Goal: Task Accomplishment & Management: Manage account settings

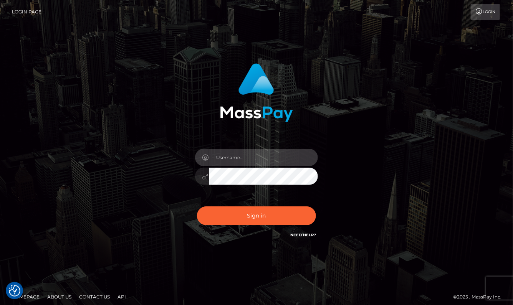
type input "aluasupport"
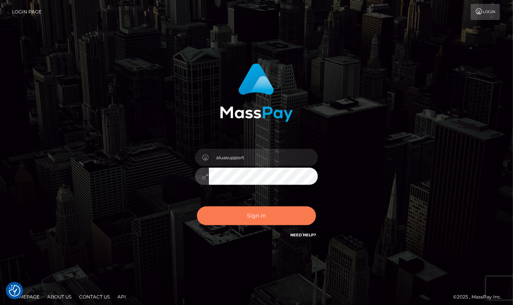
click at [293, 221] on button "Sign in" at bounding box center [256, 215] width 119 height 19
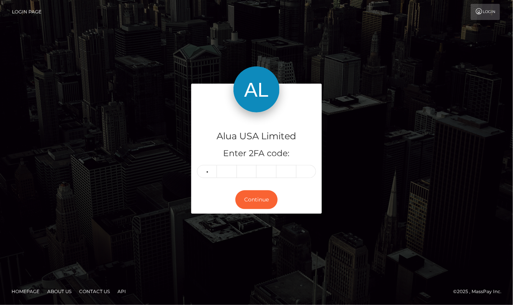
type input "3"
type input "7"
type input "4"
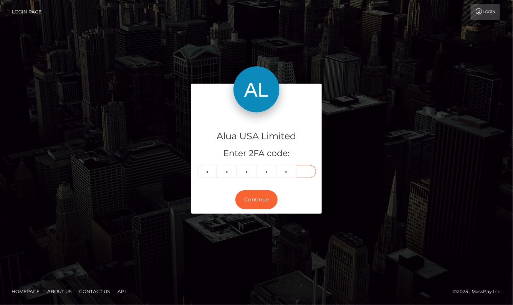
type input "6"
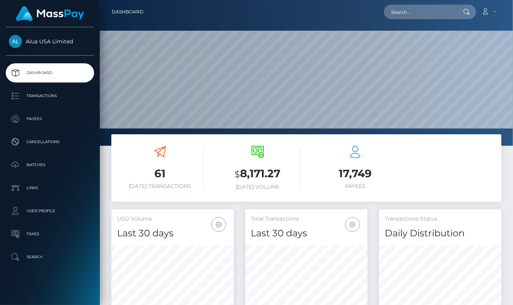
scroll to position [135, 122]
click at [411, 14] on input "text" at bounding box center [420, 12] width 72 height 15
paste input "6690454e92ce97cb240f580d"
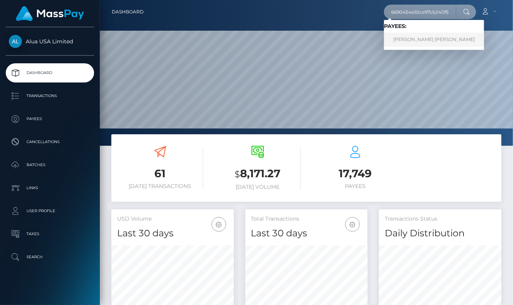
type input "6690454e92ce97cb240f580d"
click at [423, 39] on link "JENNIFER LAGAT GOZUM" at bounding box center [434, 40] width 100 height 14
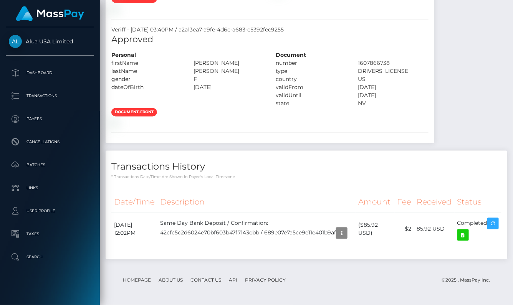
scroll to position [924, 0]
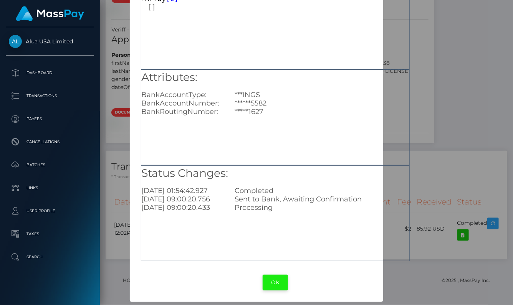
scroll to position [59, 0]
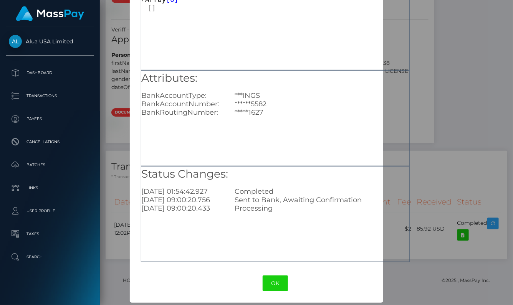
click at [421, 298] on div "× Payout Information Metadata: Array [ 0 ] Attributes: BankAccountType: ***INGS…" at bounding box center [256, 152] width 513 height 305
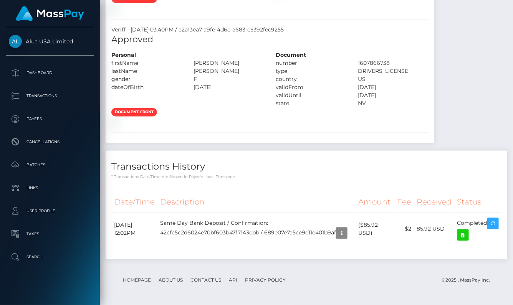
scroll to position [924, 0]
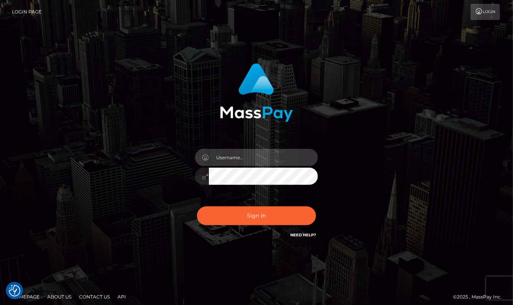
type input "aluasupport"
click at [256, 216] on button "Sign in" at bounding box center [256, 215] width 119 height 19
type input "aluasupport"
click at [256, 216] on button "Sign in" at bounding box center [256, 215] width 119 height 19
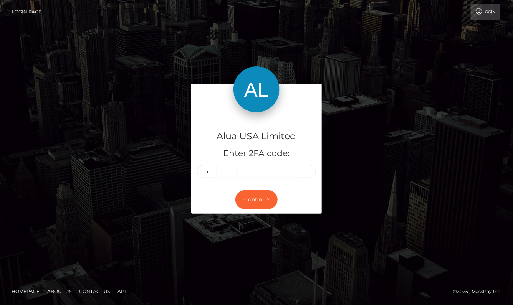
type input "2"
type input "5"
type input "7"
type input "9"
type input "0"
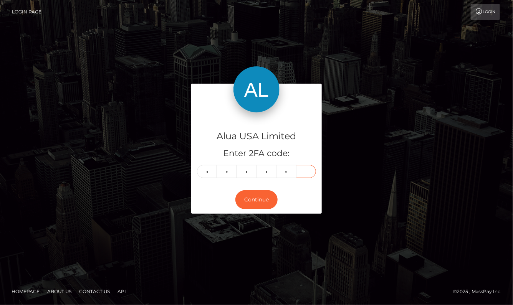
type input "0"
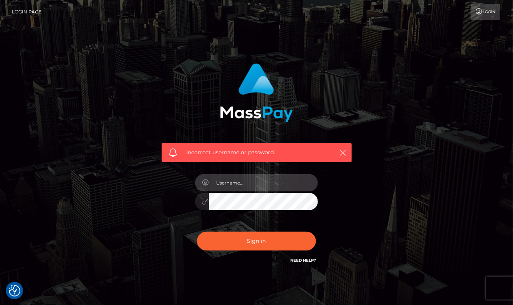
type input "aluasupport"
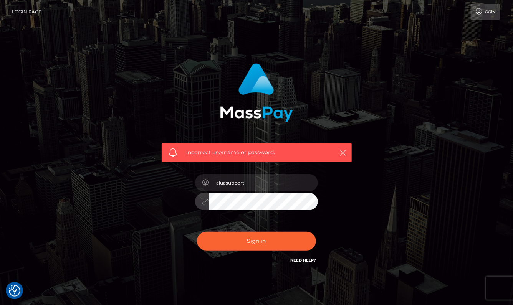
click at [256, 241] on button "Sign in" at bounding box center [256, 241] width 119 height 19
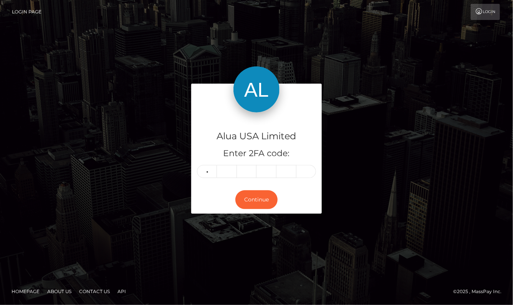
type input "2"
type input "5"
type input "7"
type input "9"
type input "8"
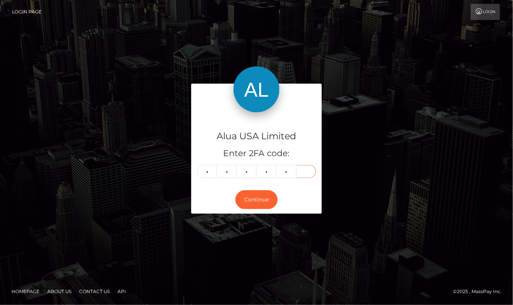
type input "0"
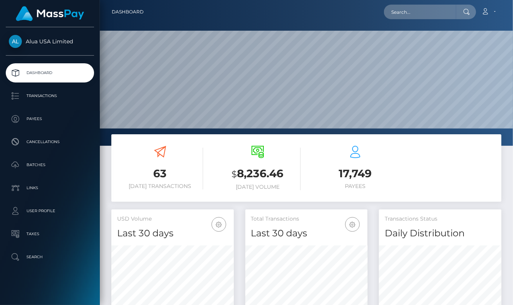
scroll to position [135, 122]
click at [415, 18] on input "text" at bounding box center [420, 12] width 72 height 15
paste input "68940d803c0fc5e58b0c4f2e"
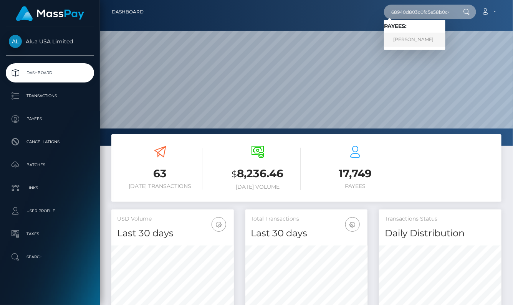
type input "68940d803c0fc5e58b0c4f2e"
click at [416, 42] on link "Jordan Barbato" at bounding box center [414, 40] width 61 height 14
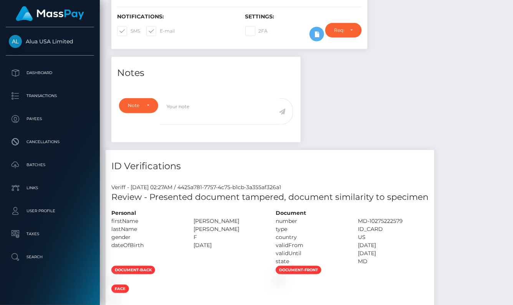
scroll to position [92, 122]
click at [384, 176] on div "ID Verifications Veriff - August 7, 2025 02:27AM / 4425a781-7757-4c75-b1cb-3a35…" at bounding box center [270, 235] width 328 height 170
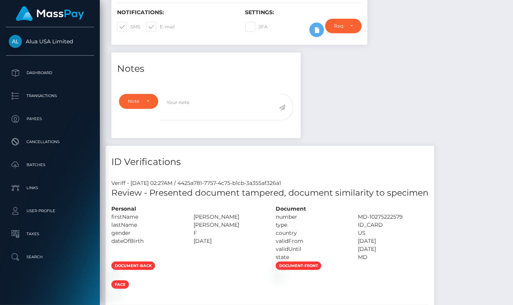
scroll to position [113, 0]
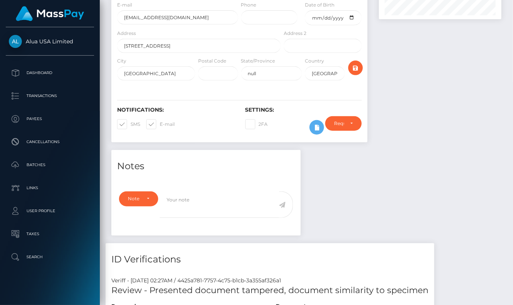
click at [311, 125] on button at bounding box center [316, 127] width 15 height 15
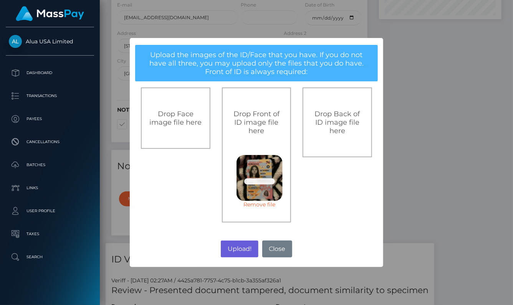
click at [244, 252] on button "Upload!" at bounding box center [239, 249] width 37 height 17
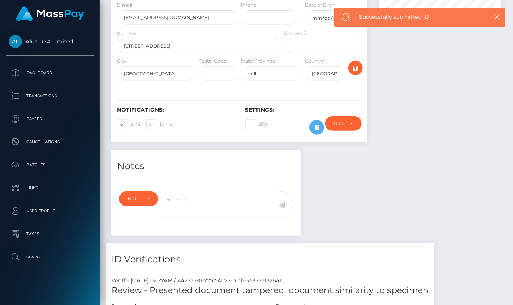
scroll to position [113, 0]
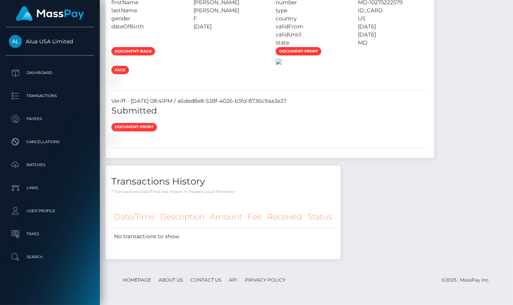
scroll to position [662, 0]
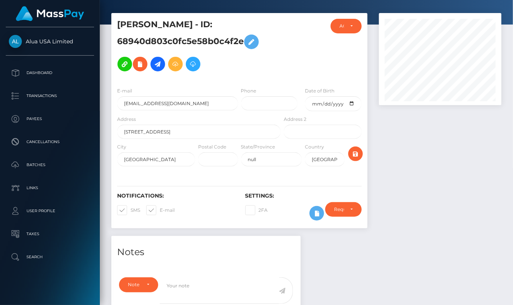
scroll to position [53, 0]
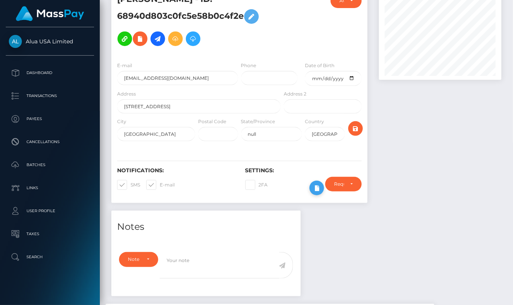
click at [318, 193] on icon at bounding box center [316, 188] width 9 height 10
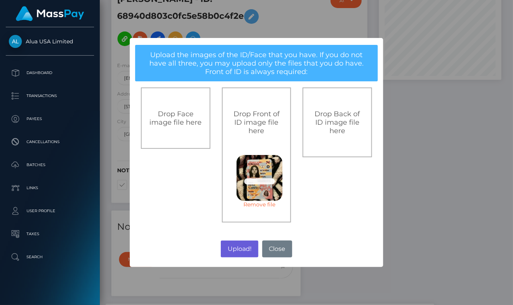
click at [236, 247] on button "Upload!" at bounding box center [239, 249] width 37 height 17
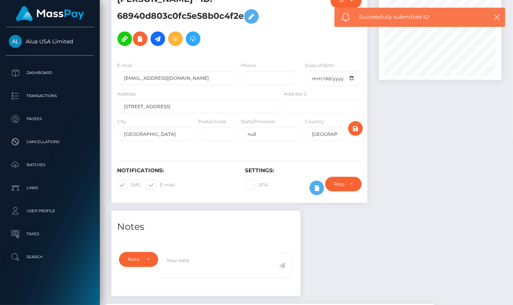
scroll to position [52, 0]
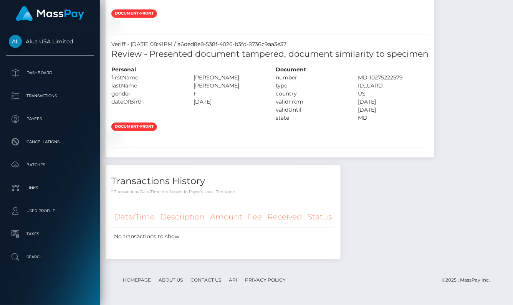
scroll to position [729, 0]
click at [304, 28] on div "document-front" at bounding box center [270, 18] width 328 height 19
